Goal: Share content: Share content

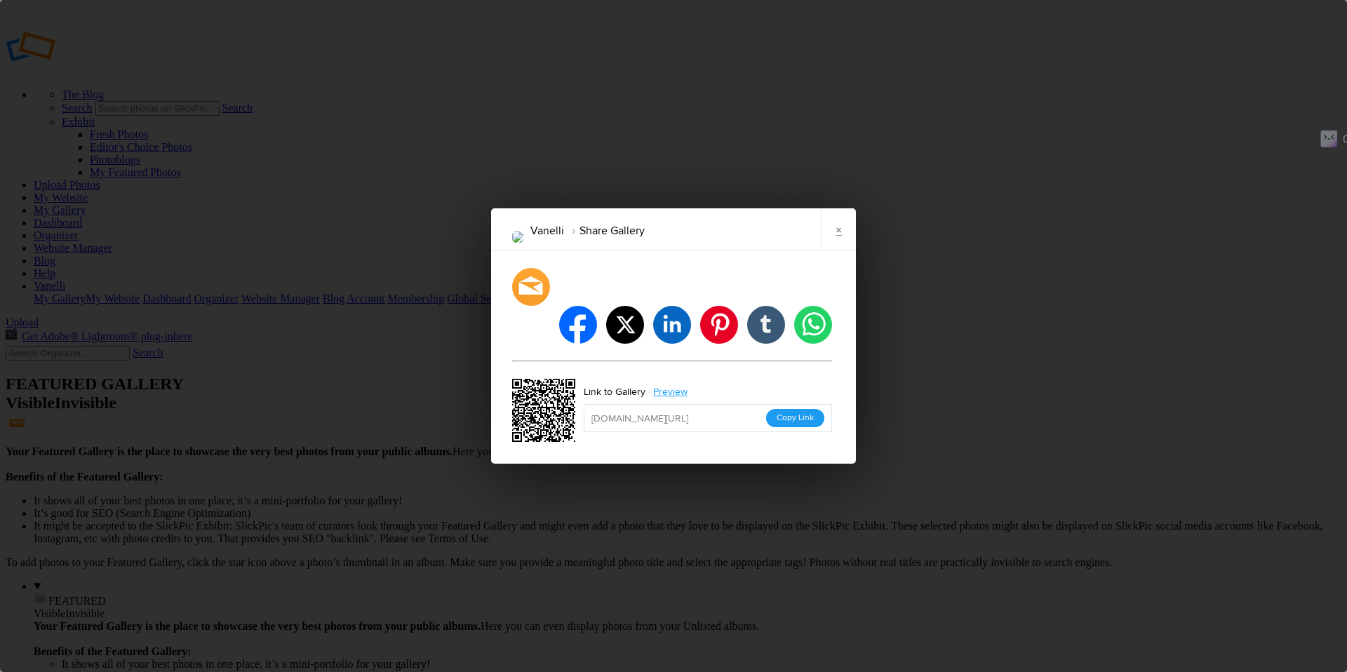
click at [784, 409] on button "Copy Link" at bounding box center [795, 418] width 58 height 18
click at [842, 244] on link "×" at bounding box center [838, 229] width 35 height 42
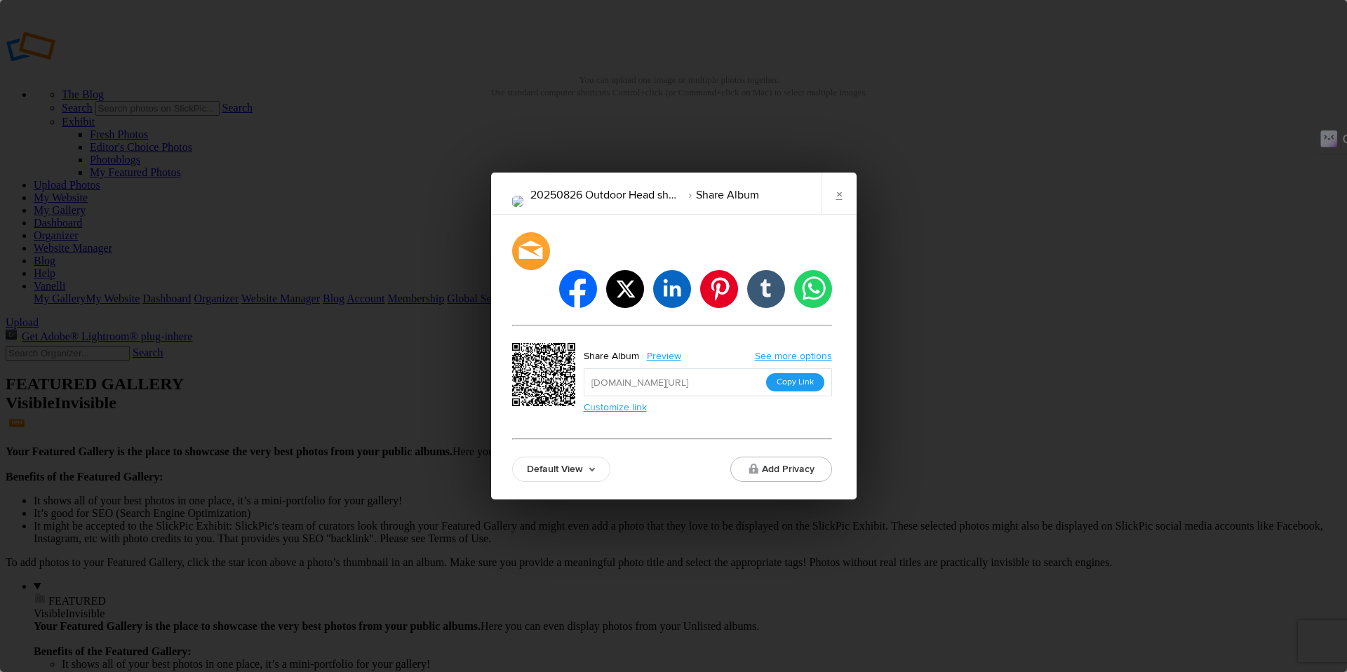
click at [788, 373] on button "Copy Link" at bounding box center [795, 382] width 58 height 18
click at [79, 415] on div "20250826 Outdoor Head shots Share Album × facebook twitter linkedin pinterest t…" at bounding box center [673, 336] width 1347 height 672
click at [97, 463] on div "20250826 Outdoor Head shots Share Album × facebook twitter linkedin pinterest t…" at bounding box center [673, 336] width 1347 height 672
click at [841, 211] on link "×" at bounding box center [839, 194] width 35 height 42
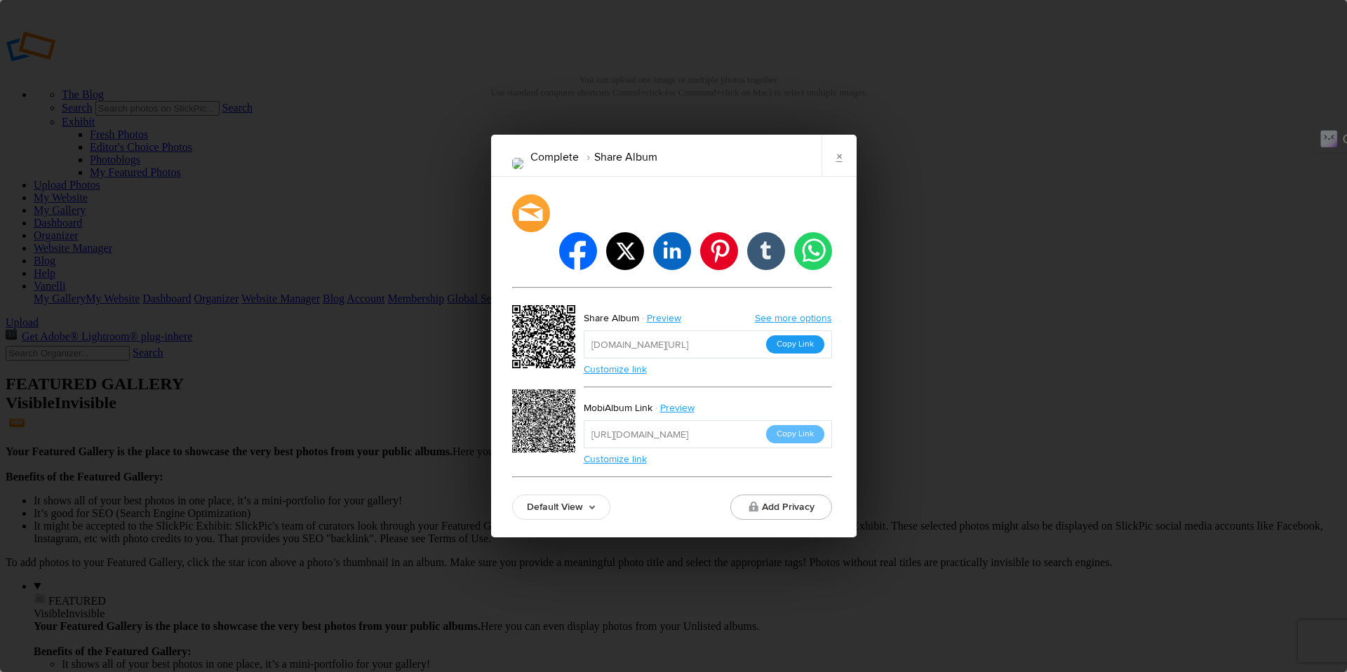
click at [801, 335] on button "Copy Link" at bounding box center [795, 344] width 58 height 18
click at [836, 177] on link "×" at bounding box center [839, 156] width 35 height 42
